Goal: Task Accomplishment & Management: Manage account settings

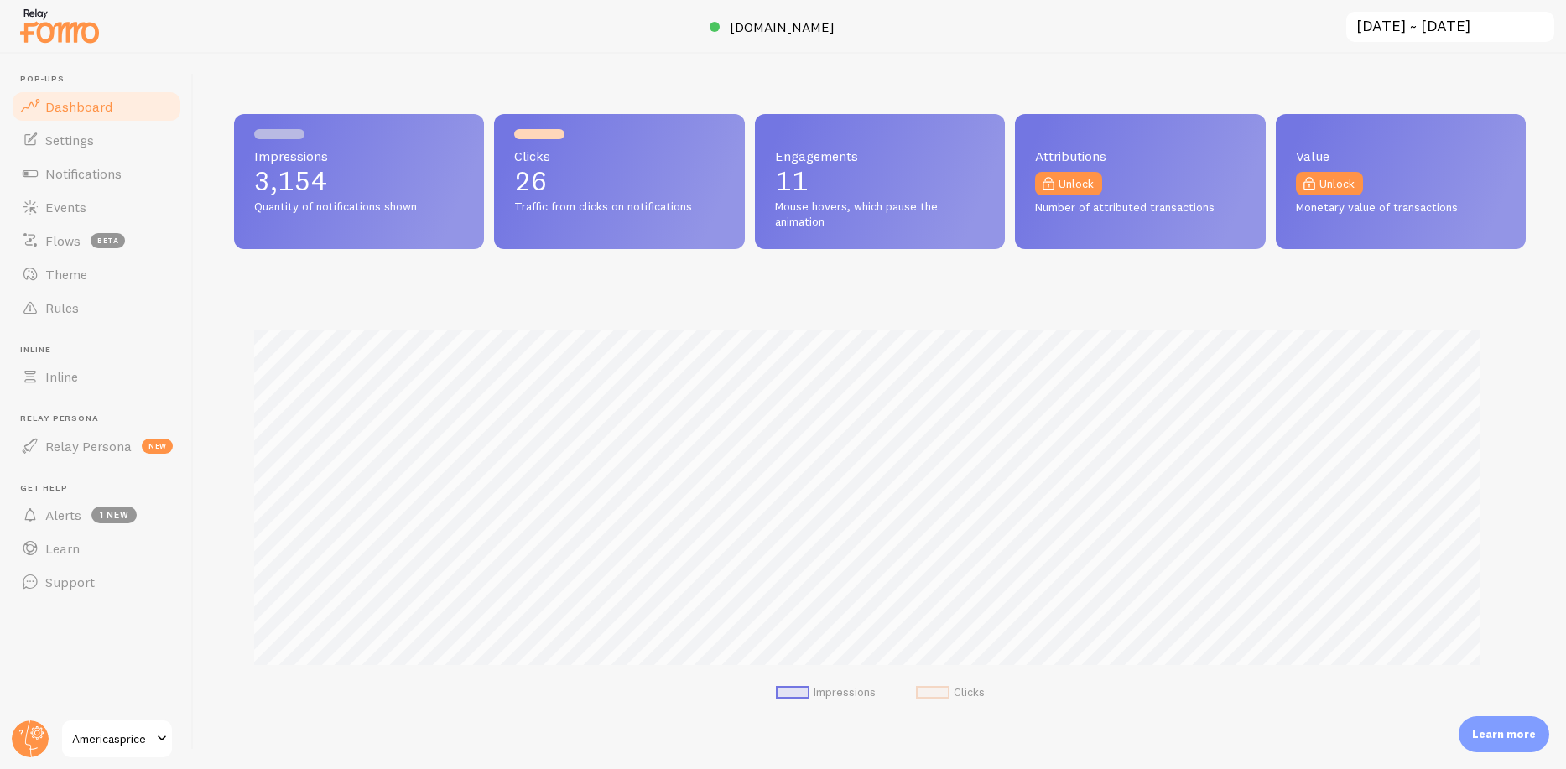
scroll to position [838297, 837459]
click at [83, 138] on span "Settings" at bounding box center [69, 140] width 49 height 17
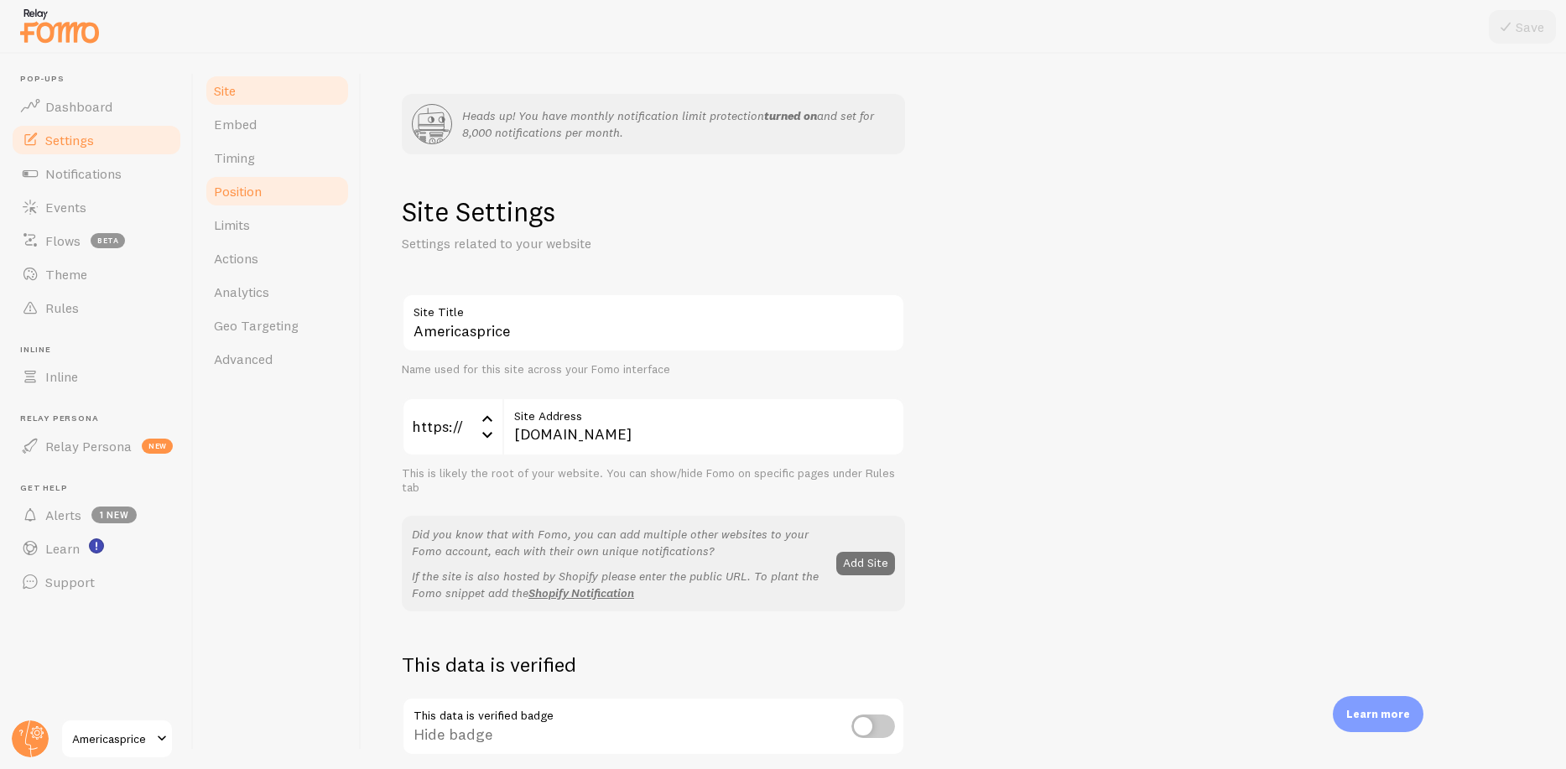
click at [283, 194] on link "Position" at bounding box center [277, 191] width 147 height 34
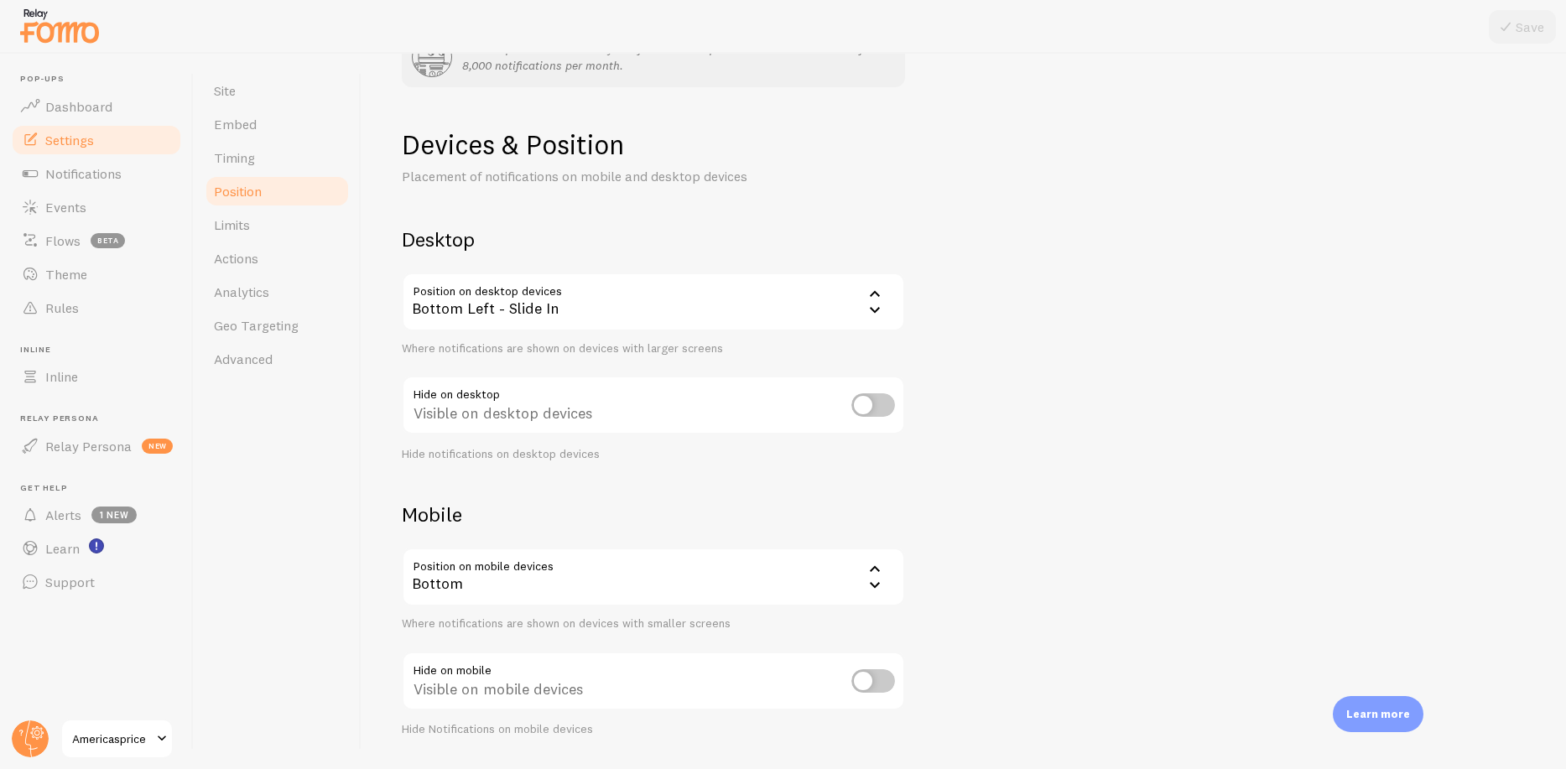
scroll to position [116, 0]
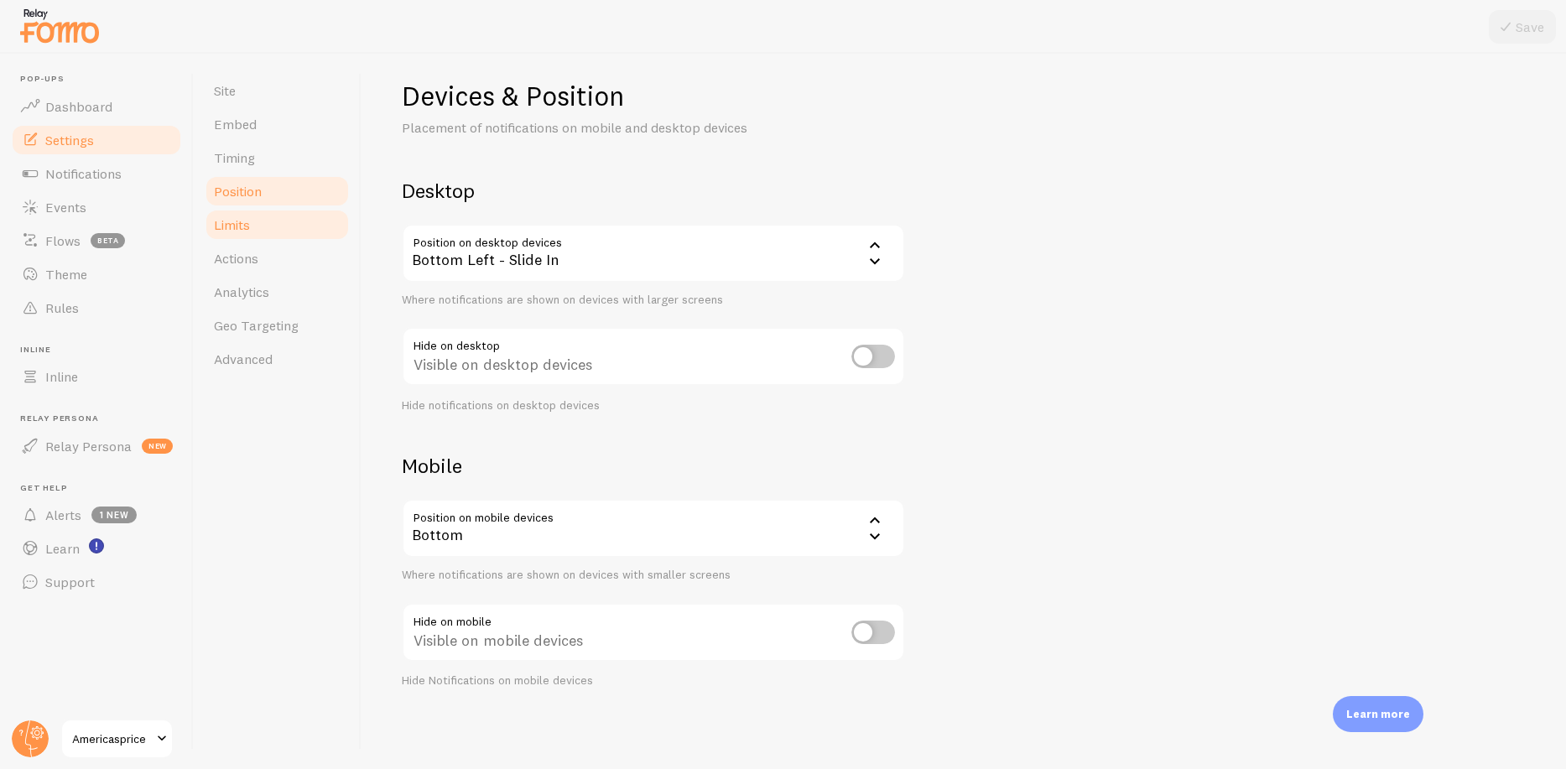
click at [242, 221] on span "Limits" at bounding box center [232, 224] width 36 height 17
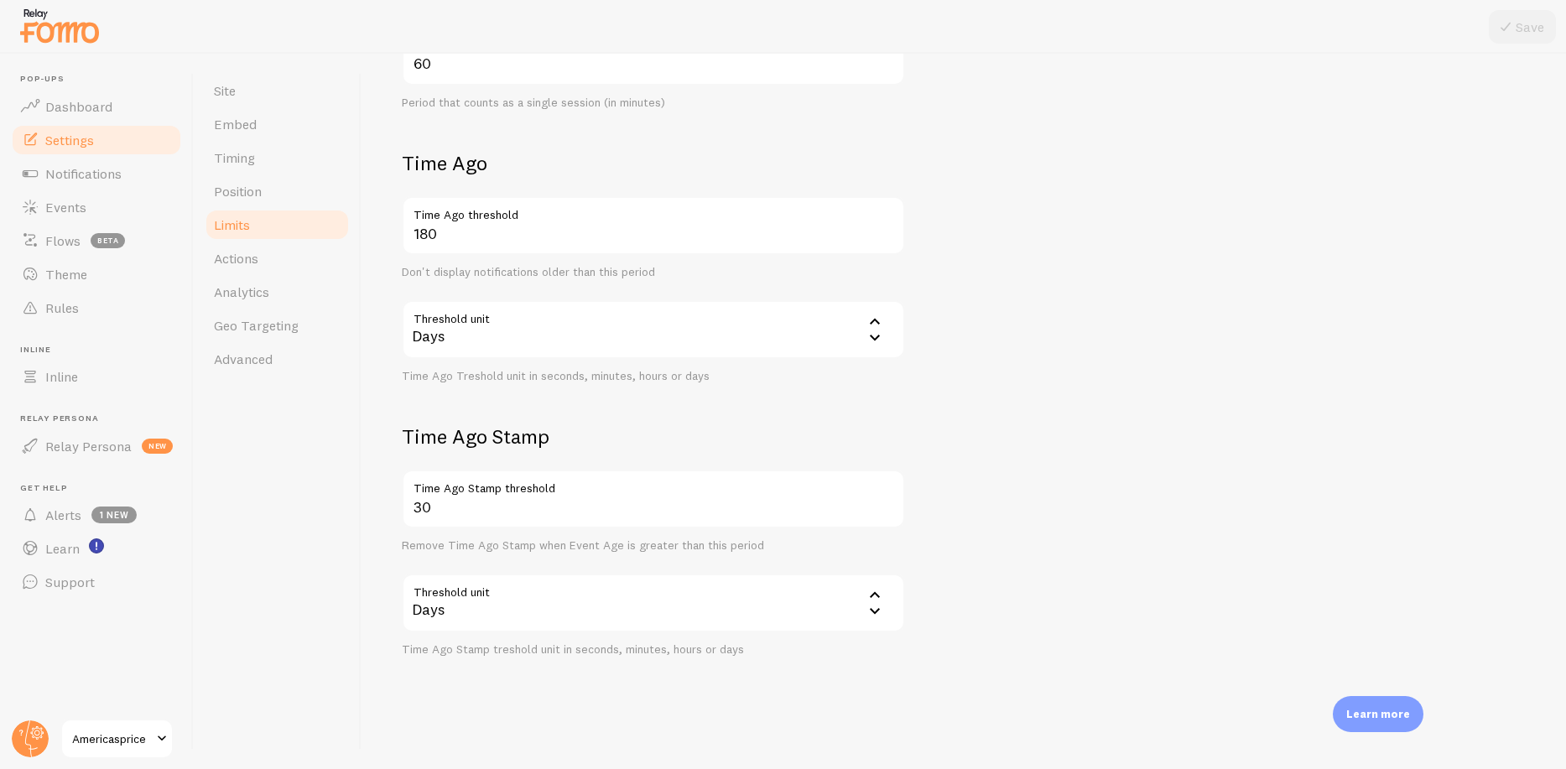
scroll to position [627, 0]
click at [97, 307] on link "Rules" at bounding box center [96, 308] width 173 height 34
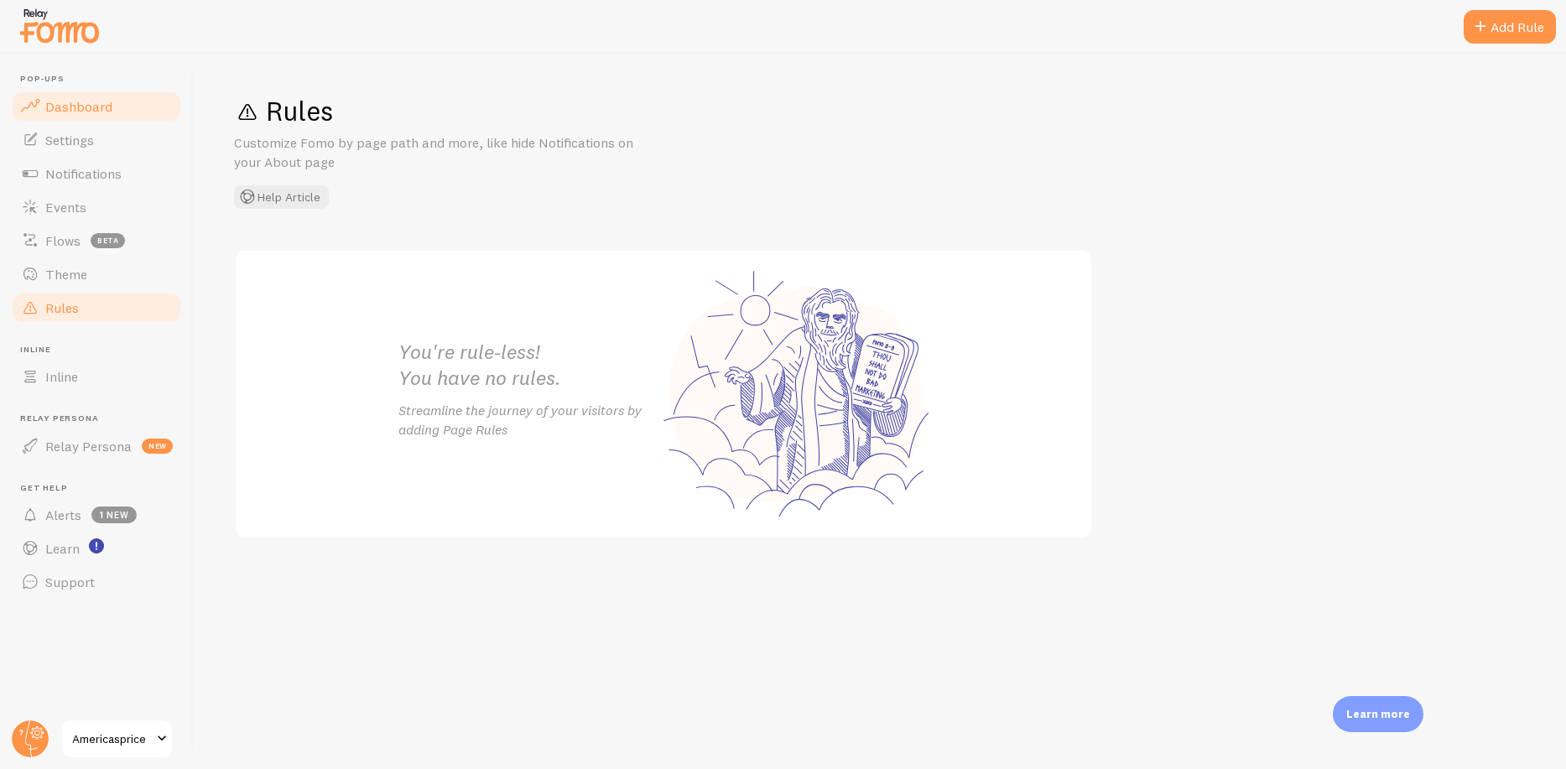
click at [103, 108] on span "Dashboard" at bounding box center [78, 106] width 67 height 17
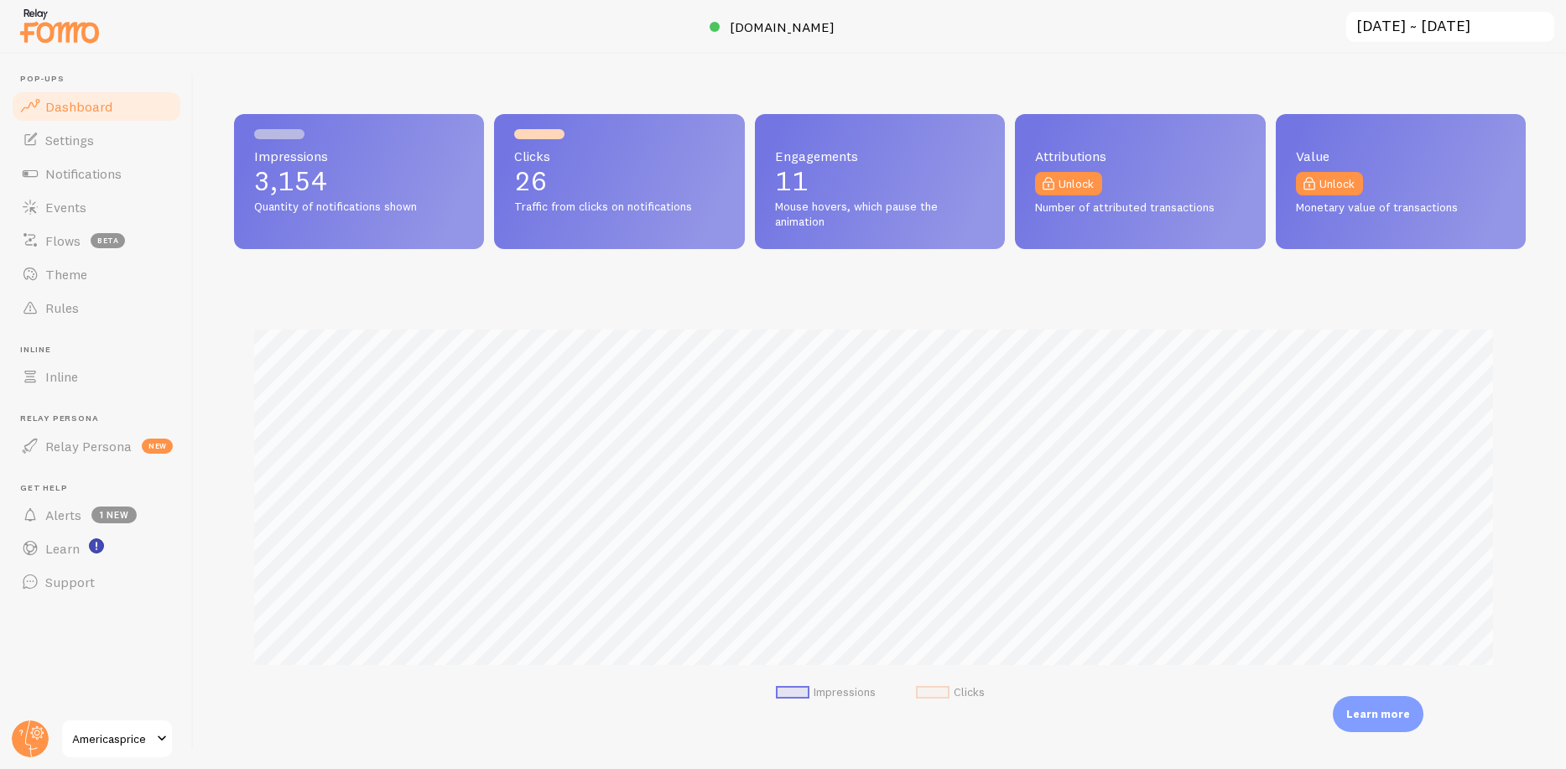
scroll to position [440, 1279]
click at [802, 26] on span "[DOMAIN_NAME]" at bounding box center [782, 26] width 105 height 17
